Goal: Information Seeking & Learning: Learn about a topic

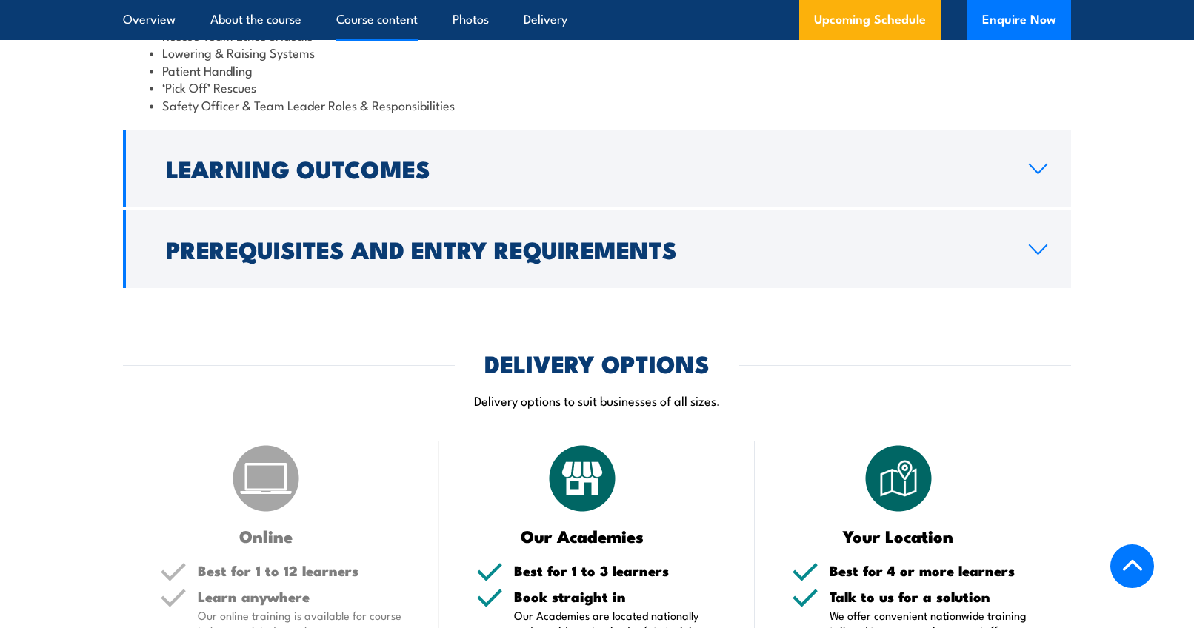
scroll to position [1606, 0]
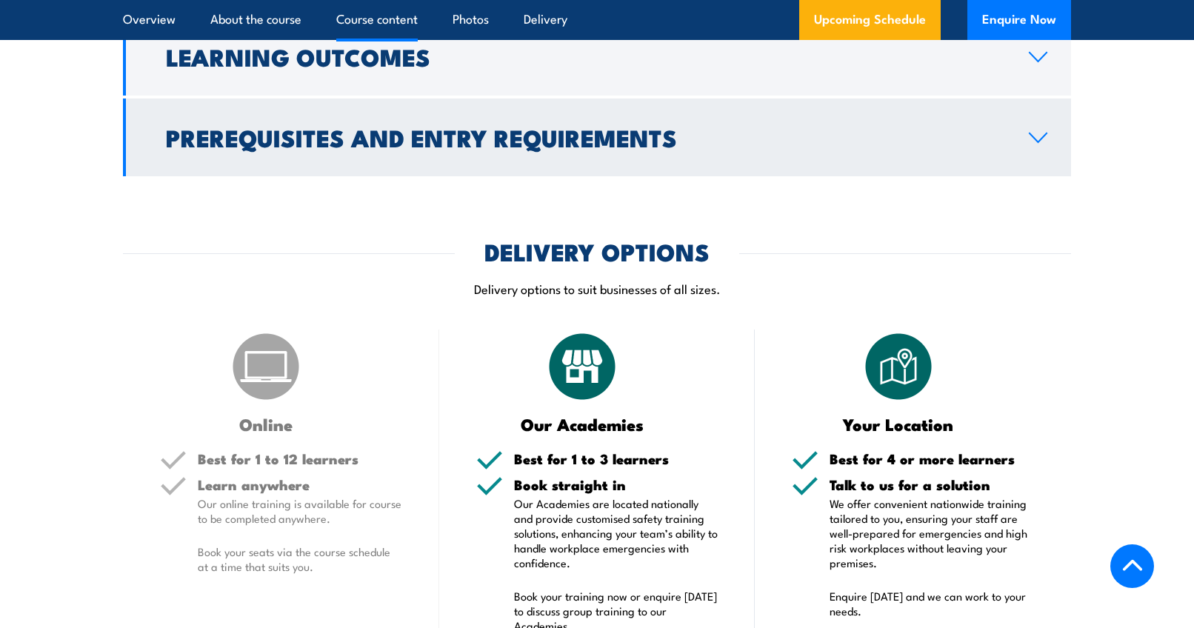
click at [1052, 176] on link "Prerequisites and Entry Requirements" at bounding box center [597, 138] width 948 height 78
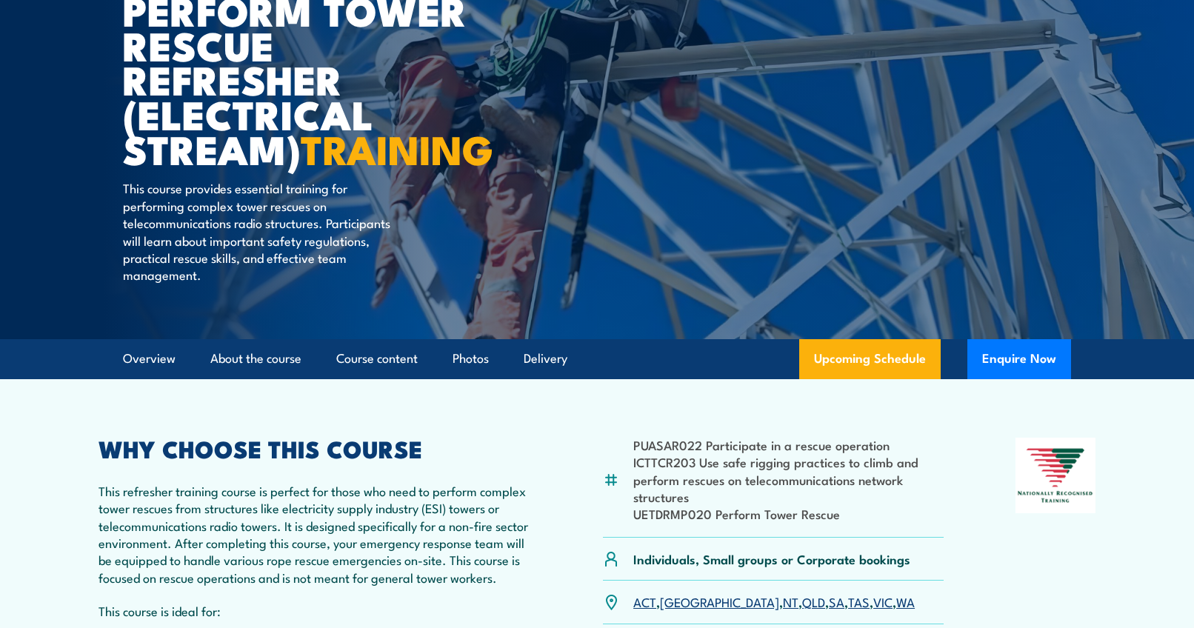
scroll to position [0, 0]
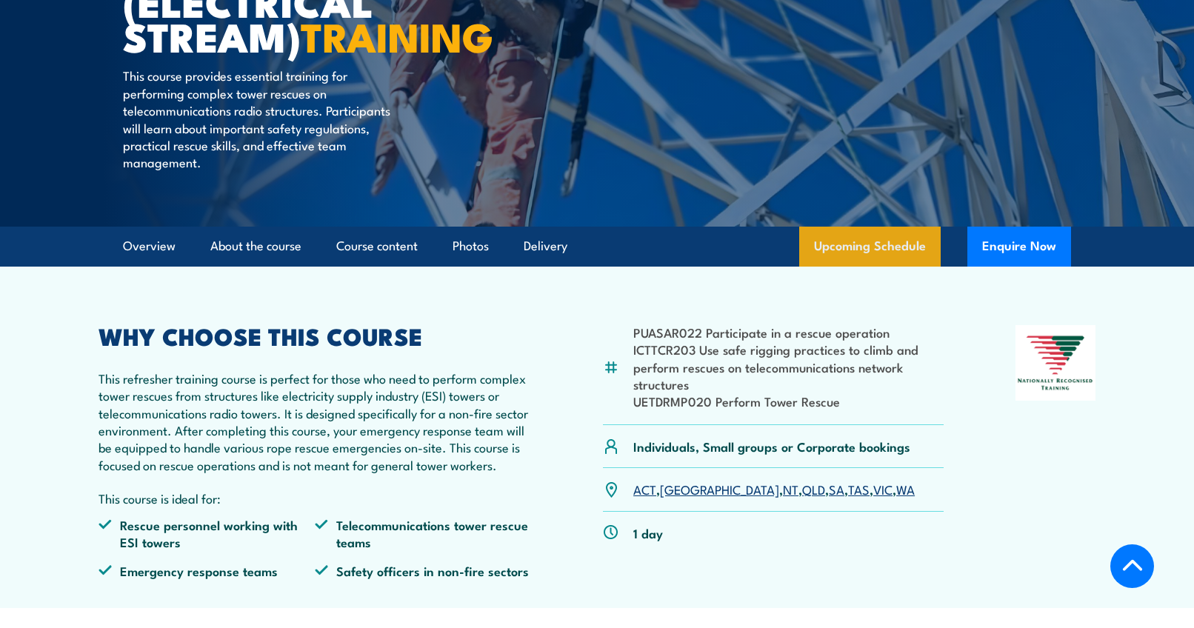
click at [868, 267] on link "Upcoming Schedule" at bounding box center [870, 247] width 142 height 40
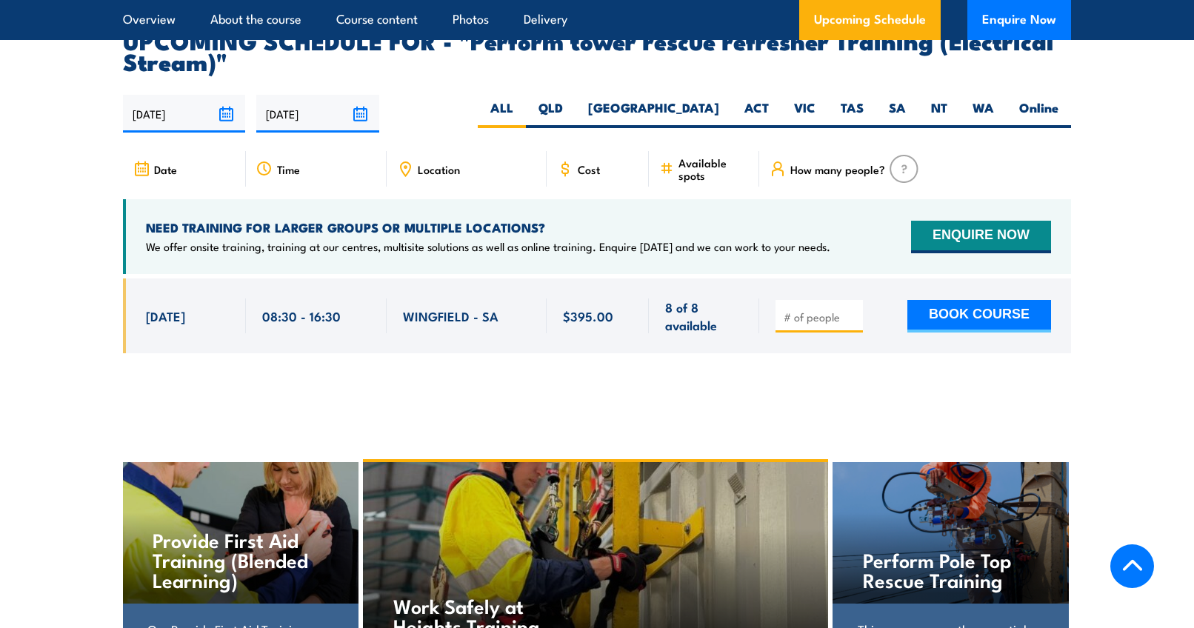
scroll to position [2584, 0]
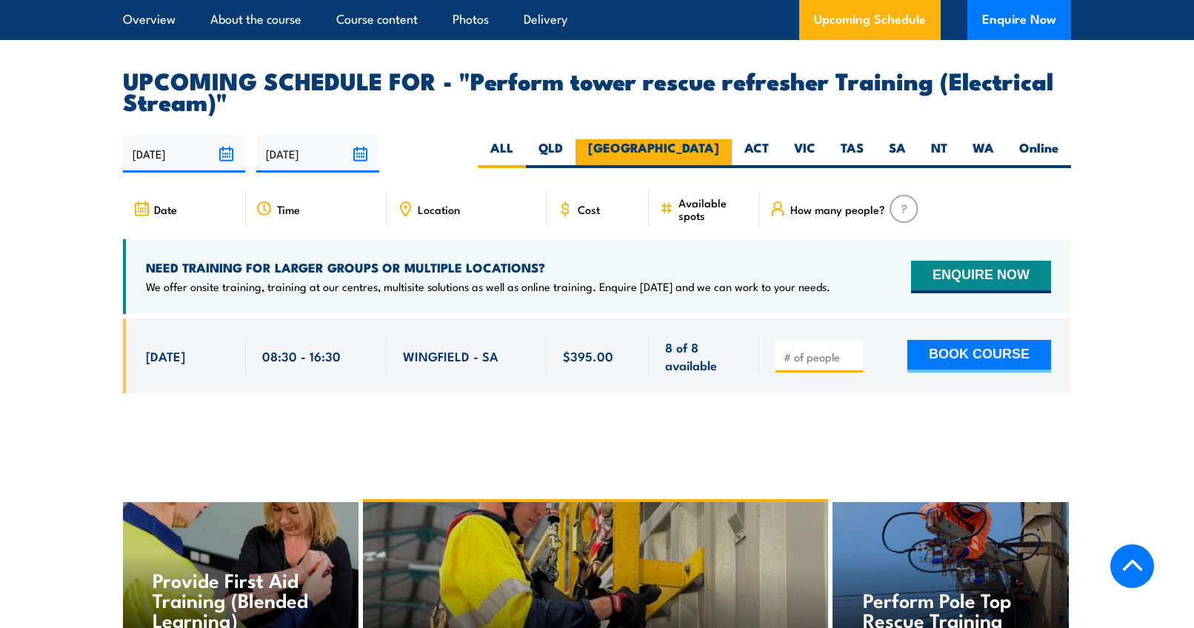
click at [705, 168] on label "[GEOGRAPHIC_DATA]" at bounding box center [654, 153] width 156 height 29
click at [719, 149] on input "[GEOGRAPHIC_DATA]" at bounding box center [724, 144] width 10 height 10
radio input "true"
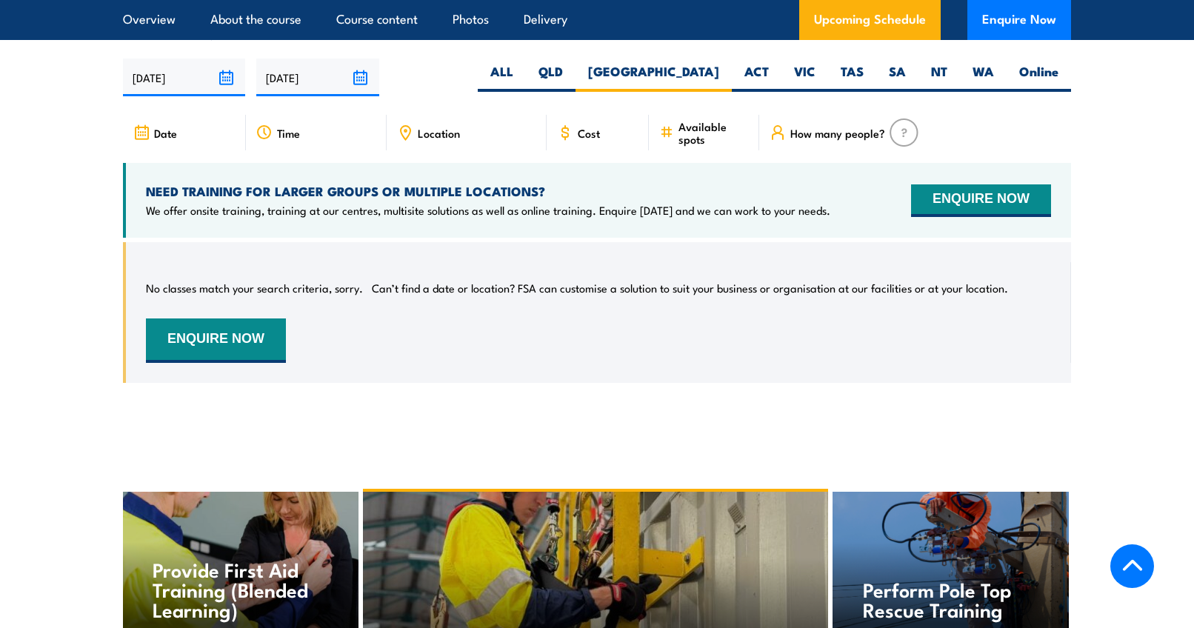
scroll to position [2413, 0]
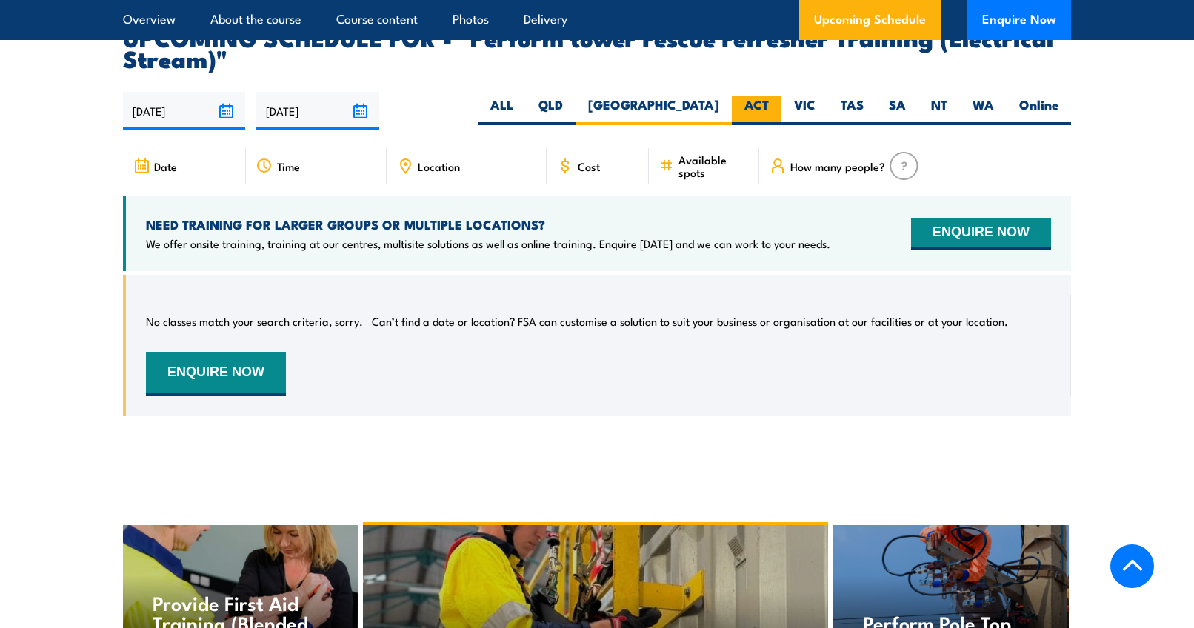
click at [745, 125] on label "ACT" at bounding box center [757, 110] width 50 height 29
click at [769, 106] on input "ACT" at bounding box center [774, 101] width 10 height 10
radio input "true"
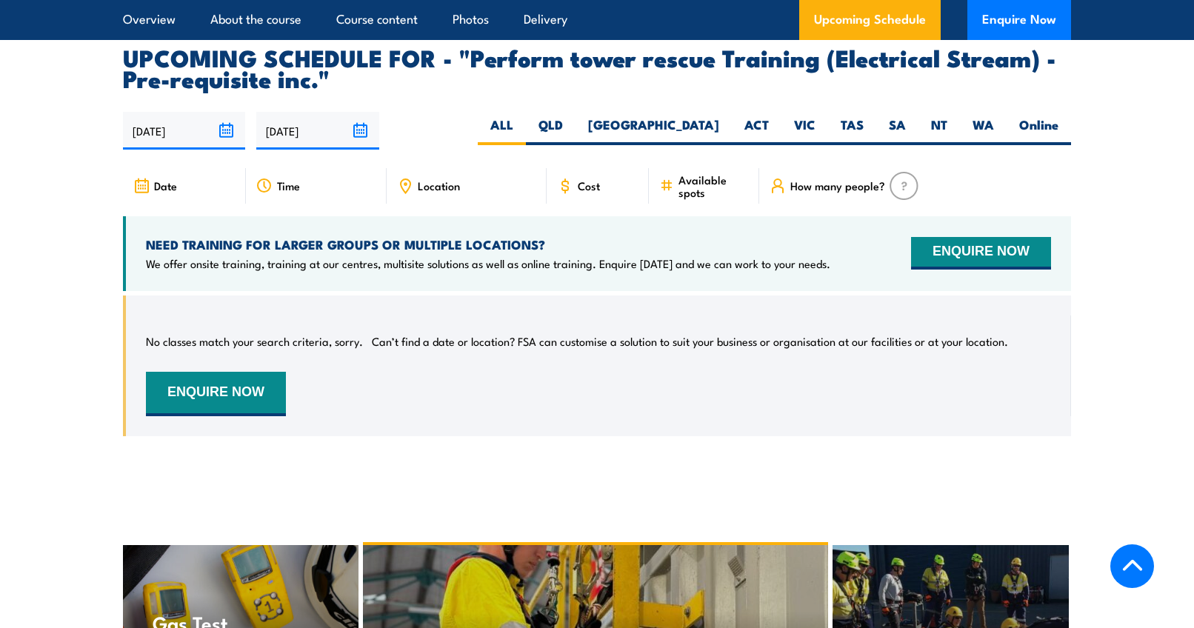
scroll to position [2298, 0]
